Goal: Communication & Community: Answer question/provide support

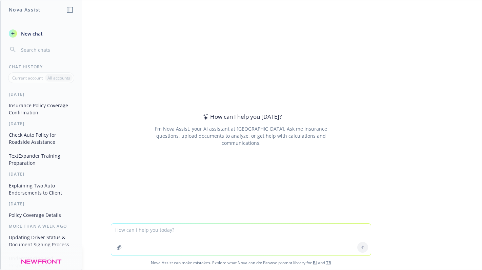
click at [181, 230] on textarea at bounding box center [240, 240] width 259 height 32
click at [8, 105] on button "Insurance Policy Coverage Confirmation" at bounding box center [41, 109] width 70 height 18
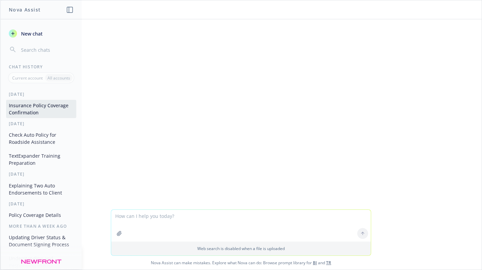
scroll to position [262, 0]
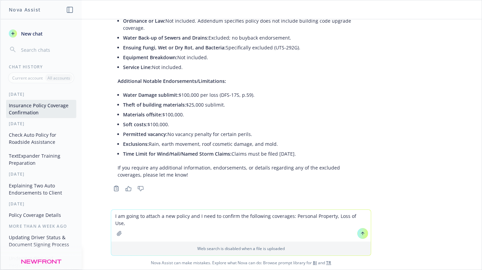
click at [232, 215] on textarea "I am going to attach a new policy and I need to confirm the following coverages…" at bounding box center [240, 226] width 259 height 32
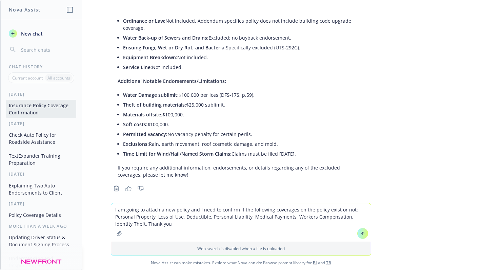
type textarea "I am going to attach a new policy and I need to confirm if the following covera…"
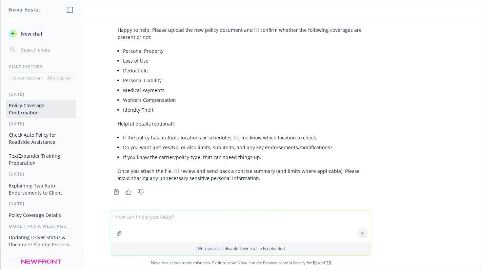
scroll to position [478, 0]
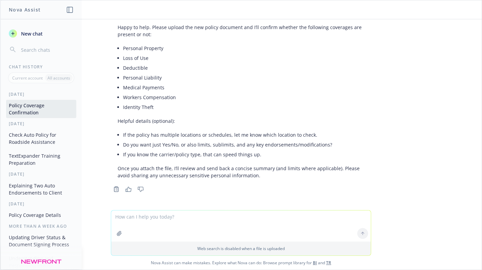
click at [383, 120] on div "PDF Airboat LLC Policy.PDF I am going to attach a policy and I need to confirm …" at bounding box center [240, 114] width 481 height 191
click at [172, 193] on textarea at bounding box center [240, 194] width 259 height 31
type textarea "Sorry this is the policy."
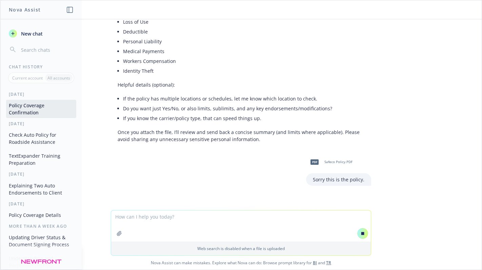
scroll to position [502, 0]
click at [228, 167] on div "PDF Safeco Policy.PDF Sorry this is the policy." at bounding box center [240, 170] width 271 height 32
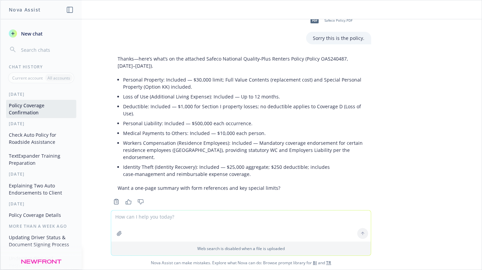
scroll to position [673, 0]
